Goal: Task Accomplishment & Management: Manage account settings

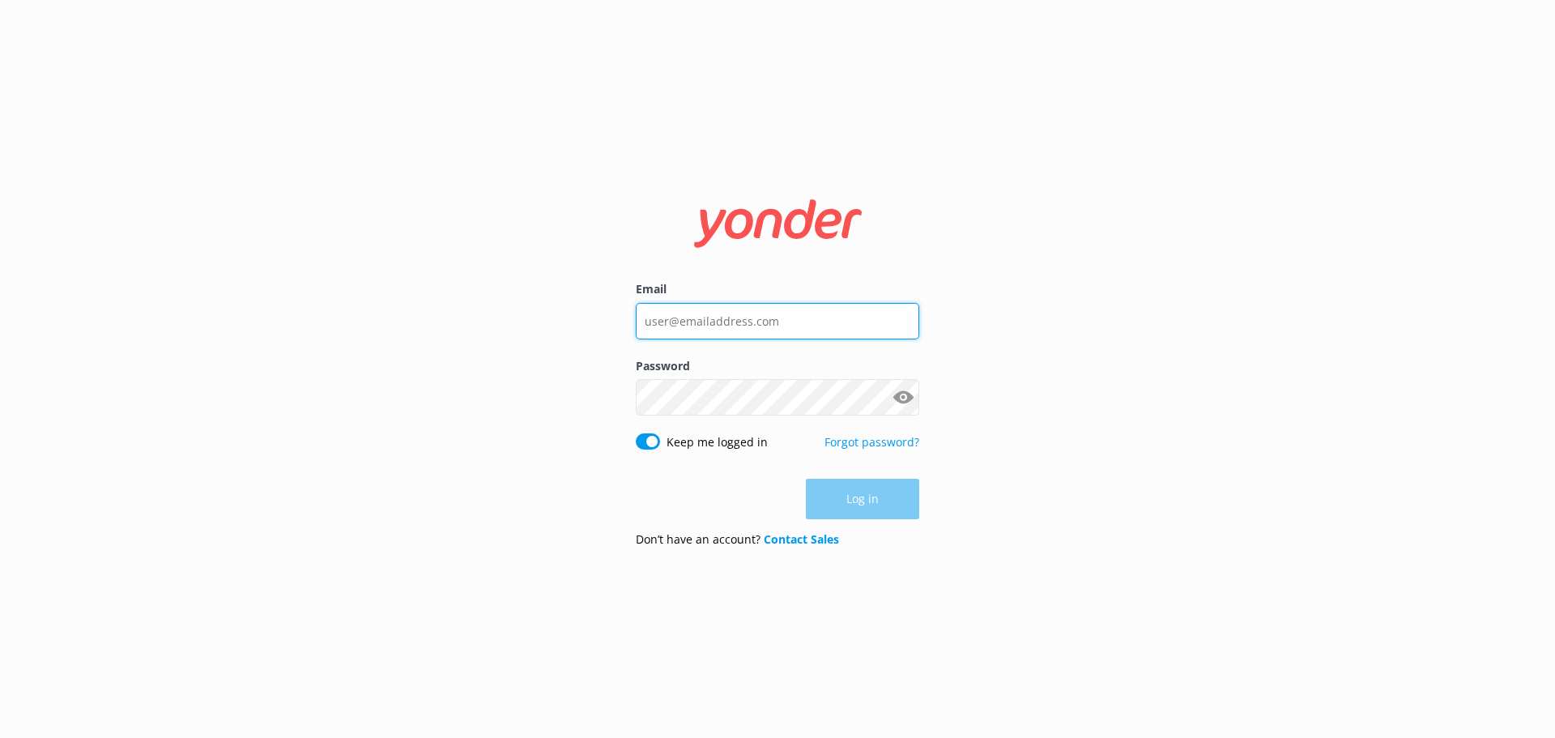
click at [729, 320] on input "Email" at bounding box center [777, 321] width 283 height 36
type input "[PERSON_NAME][EMAIL_ADDRESS][DOMAIN_NAME]"
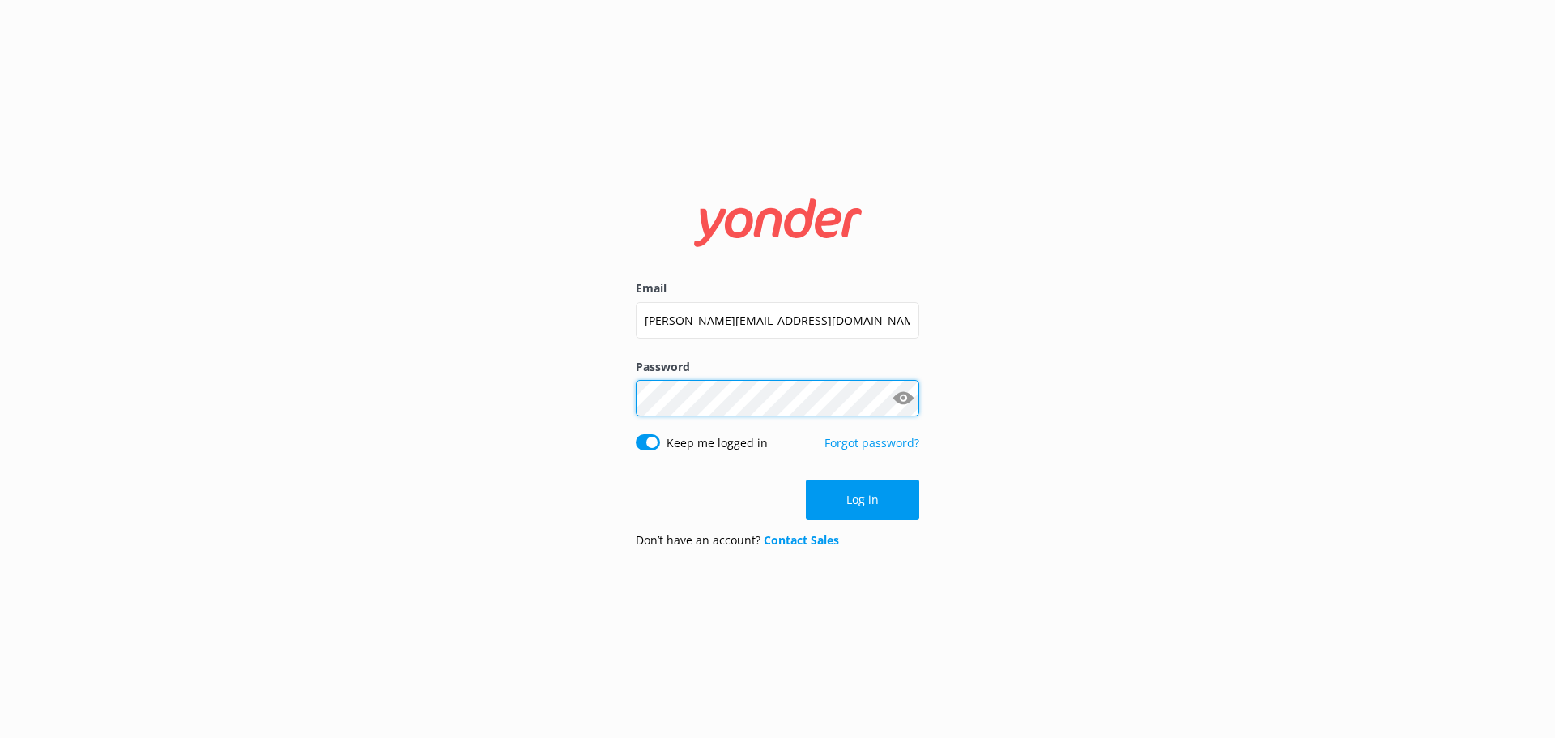
click button "Log in" at bounding box center [862, 499] width 113 height 40
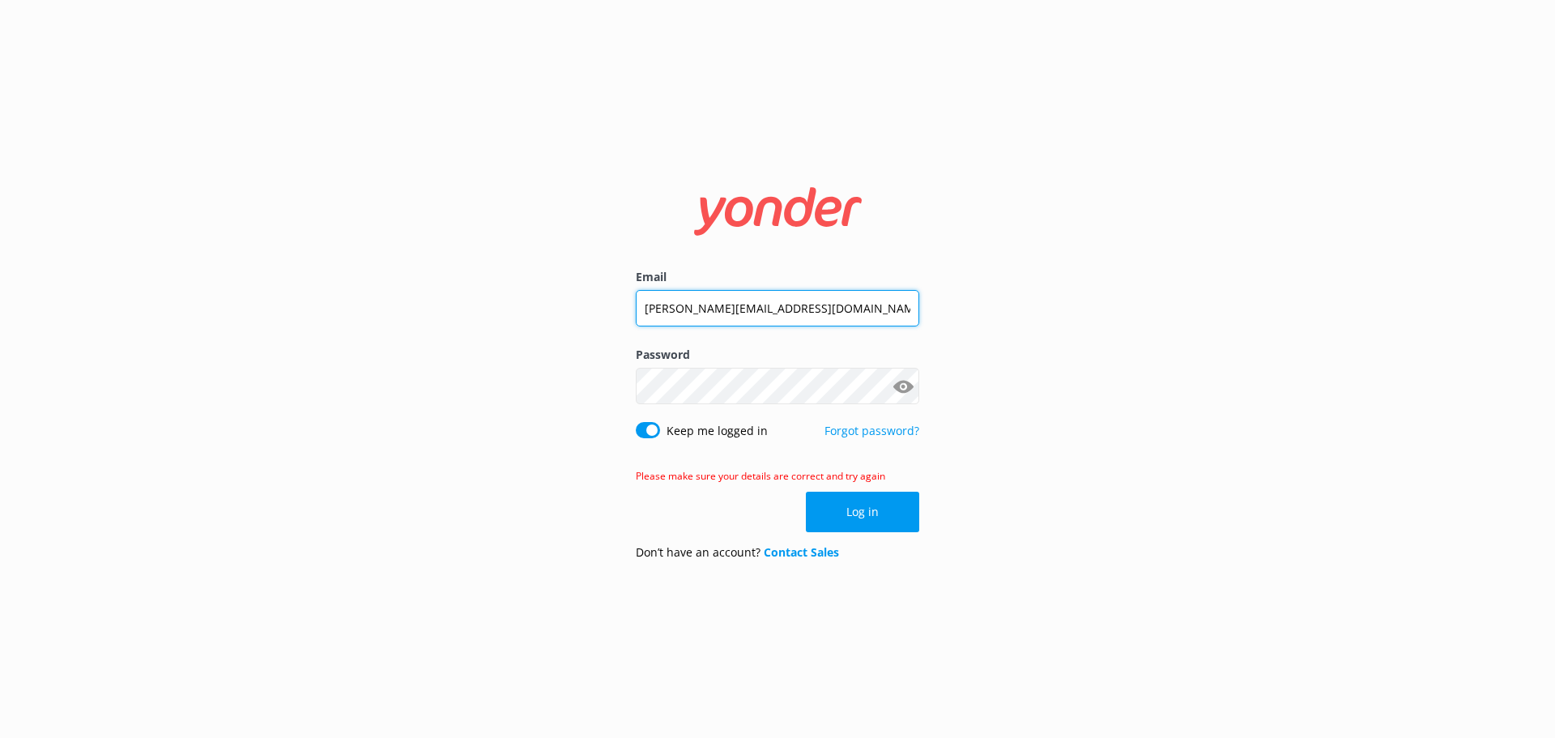
click at [675, 316] on input "[PERSON_NAME][EMAIL_ADDRESS][DOMAIN_NAME]" at bounding box center [777, 308] width 283 height 36
type input "[PERSON_NAME][EMAIL_ADDRESS][PERSON_NAME][DOMAIN_NAME]"
click button "Log in" at bounding box center [862, 512] width 113 height 40
